Goal: Check status: Check status

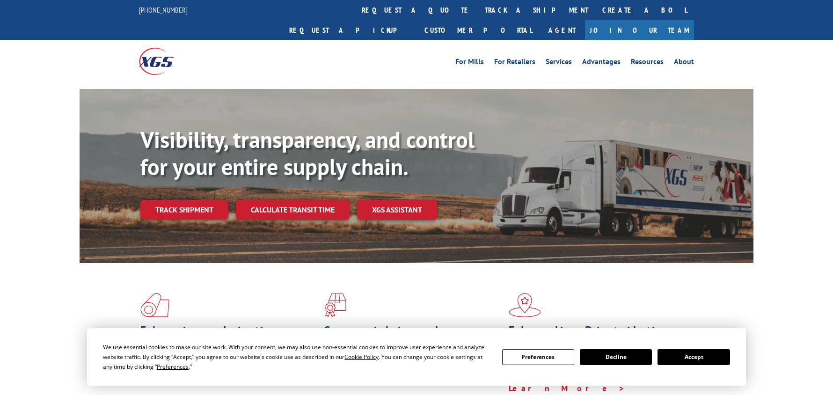
click at [184, 204] on div "Visibility, transparency, and control for your entire supply chain. Track shipm…" at bounding box center [446, 191] width 613 height 131
click at [183, 200] on link "Track shipment" at bounding box center [184, 210] width 88 height 20
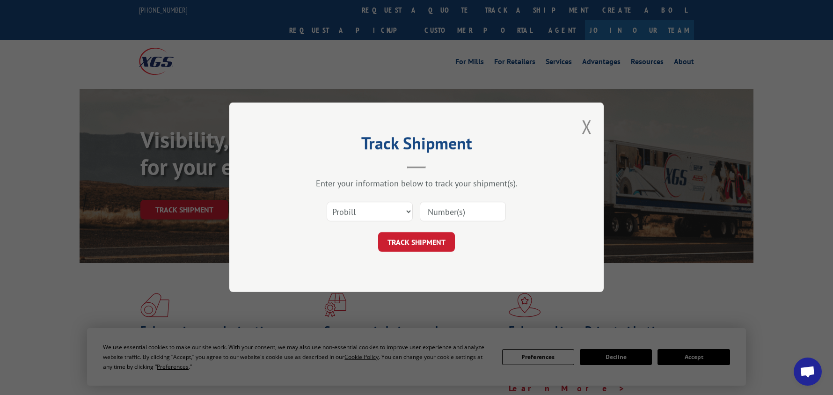
click at [432, 217] on input at bounding box center [463, 212] width 86 height 20
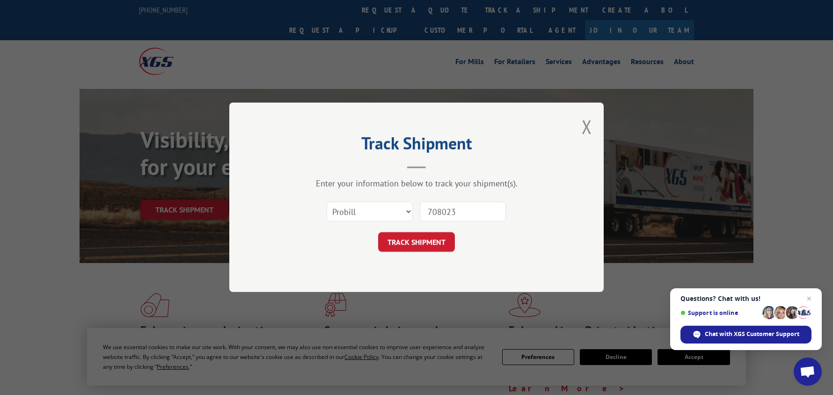
type input "7080231"
click button "TRACK SHIPMENT" at bounding box center [416, 243] width 77 height 20
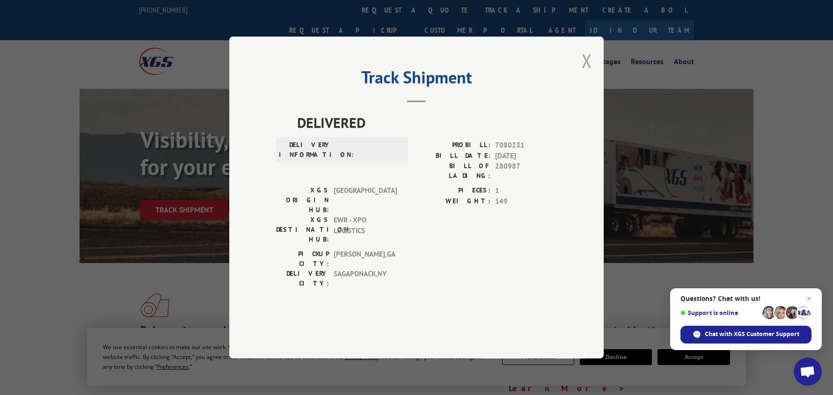
click at [584, 73] on button "Close modal" at bounding box center [587, 60] width 10 height 25
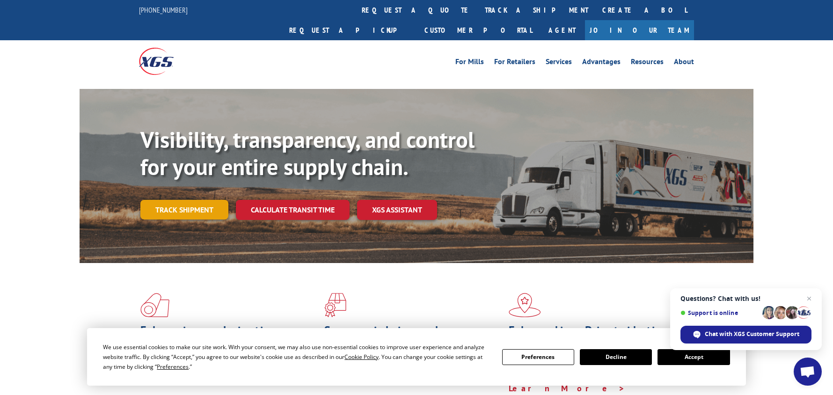
click at [200, 200] on link "Track shipment" at bounding box center [184, 210] width 88 height 20
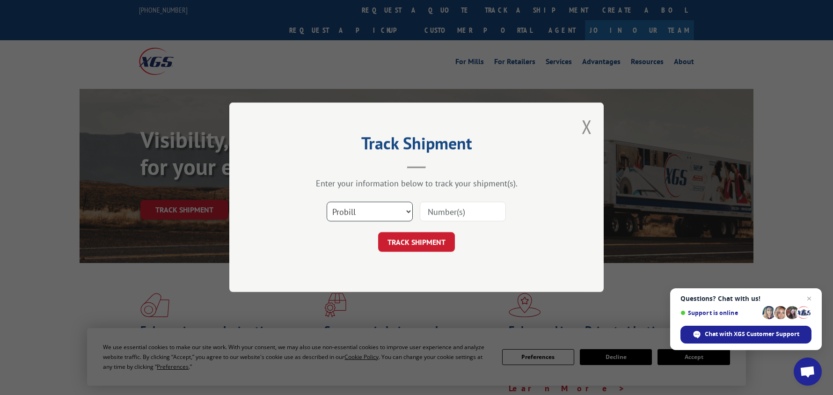
click at [405, 209] on select "Select category... Probill BOL PO" at bounding box center [370, 212] width 86 height 20
select select "bol"
click at [327, 202] on select "Select category... Probill BOL PO" at bounding box center [370, 212] width 86 height 20
click at [437, 216] on input at bounding box center [463, 212] width 86 height 20
type input "7080231"
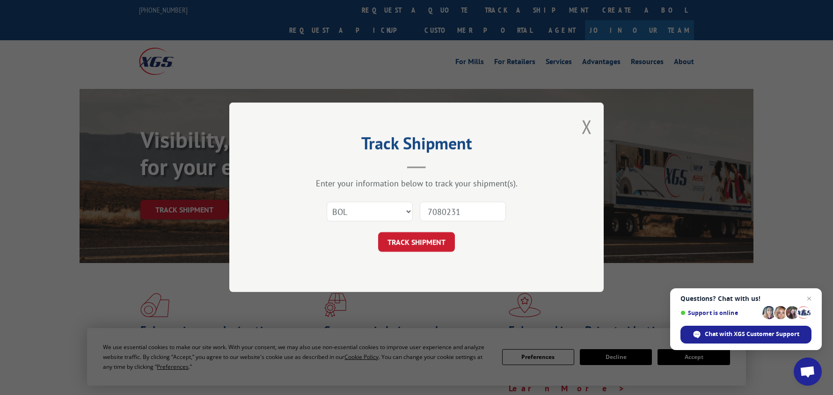
click button "TRACK SHIPMENT" at bounding box center [416, 243] width 77 height 20
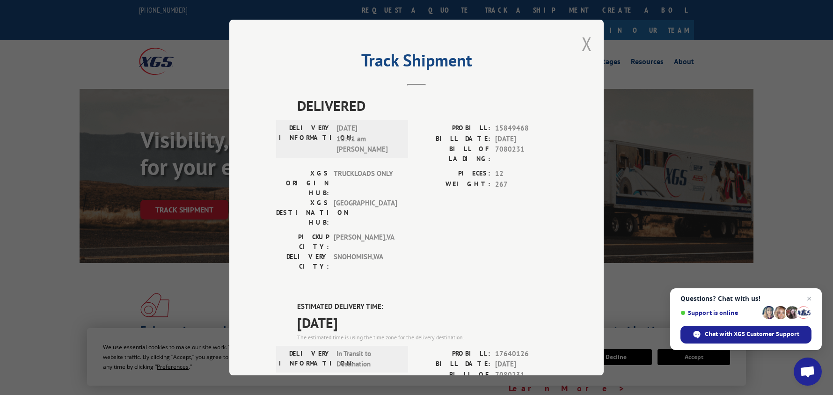
click at [583, 43] on button "Close modal" at bounding box center [587, 43] width 10 height 25
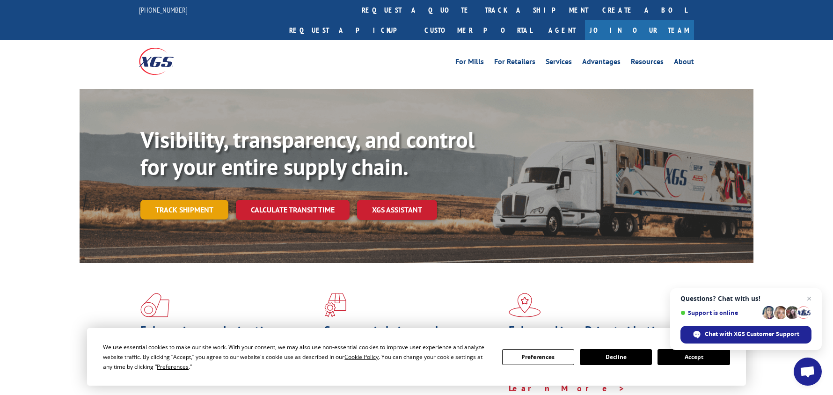
click at [206, 200] on link "Track shipment" at bounding box center [184, 210] width 88 height 20
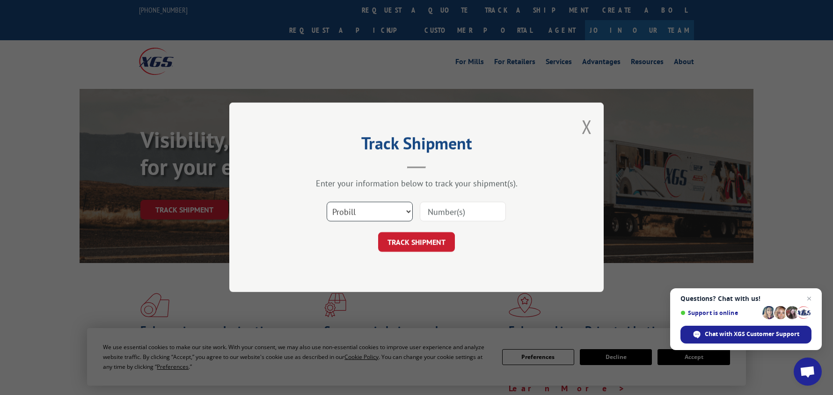
click at [379, 214] on select "Select category... Probill BOL PO" at bounding box center [370, 212] width 86 height 20
select select "po"
click at [327, 202] on select "Select category... Probill BOL PO" at bounding box center [370, 212] width 86 height 20
click at [454, 210] on input at bounding box center [463, 212] width 86 height 20
type input "7080231"
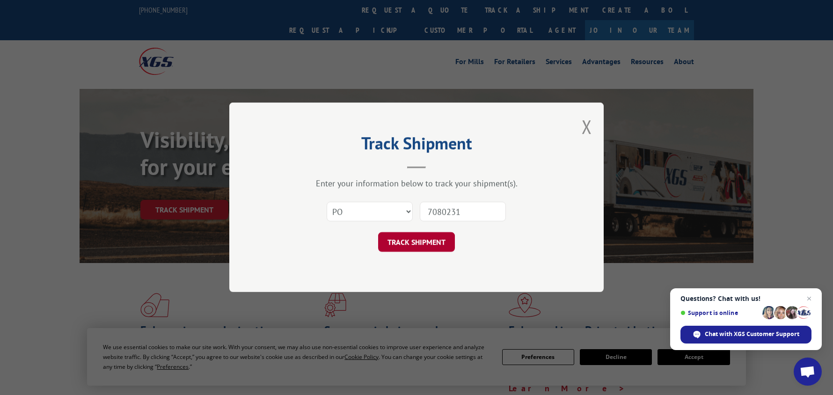
click at [426, 242] on button "TRACK SHIPMENT" at bounding box center [416, 243] width 77 height 20
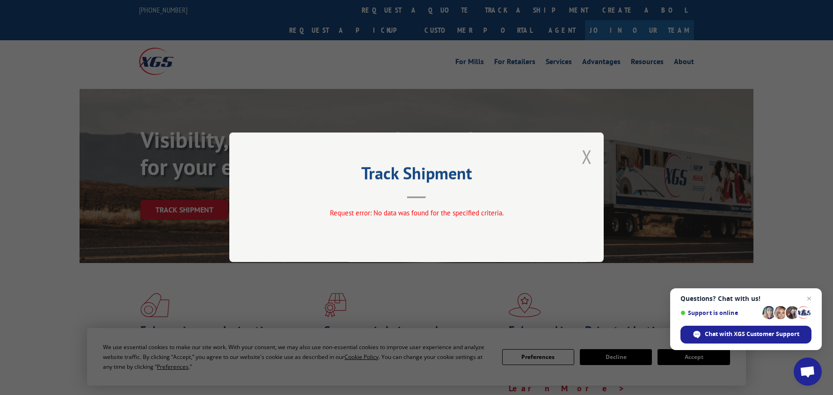
click at [584, 158] on button "Close modal" at bounding box center [587, 156] width 10 height 25
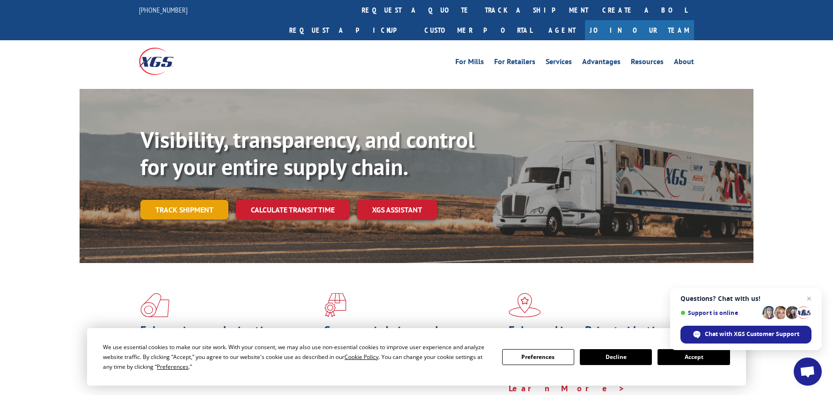
click at [190, 200] on link "Track shipment" at bounding box center [184, 210] width 88 height 20
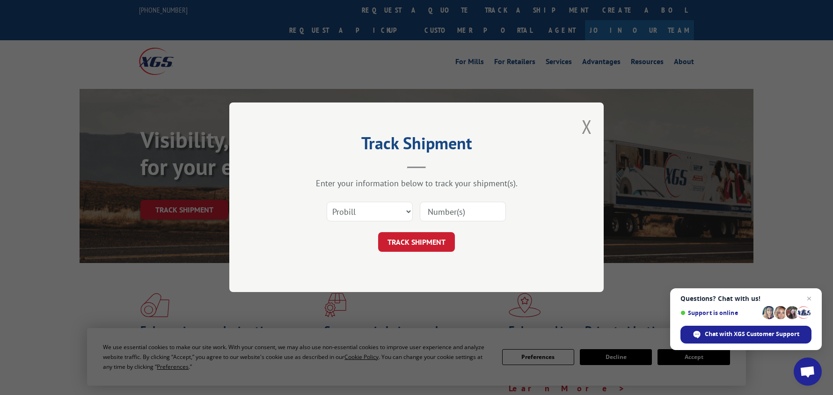
click at [452, 211] on input at bounding box center [463, 212] width 86 height 20
type input "7080231"
click at [426, 236] on button "TRACK SHIPMENT" at bounding box center [416, 243] width 77 height 20
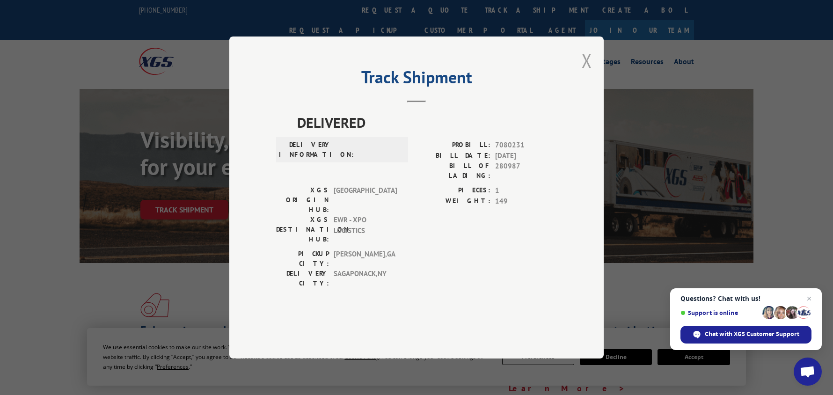
click at [590, 73] on button "Close modal" at bounding box center [587, 60] width 10 height 25
